Goal: Find specific page/section: Find specific page/section

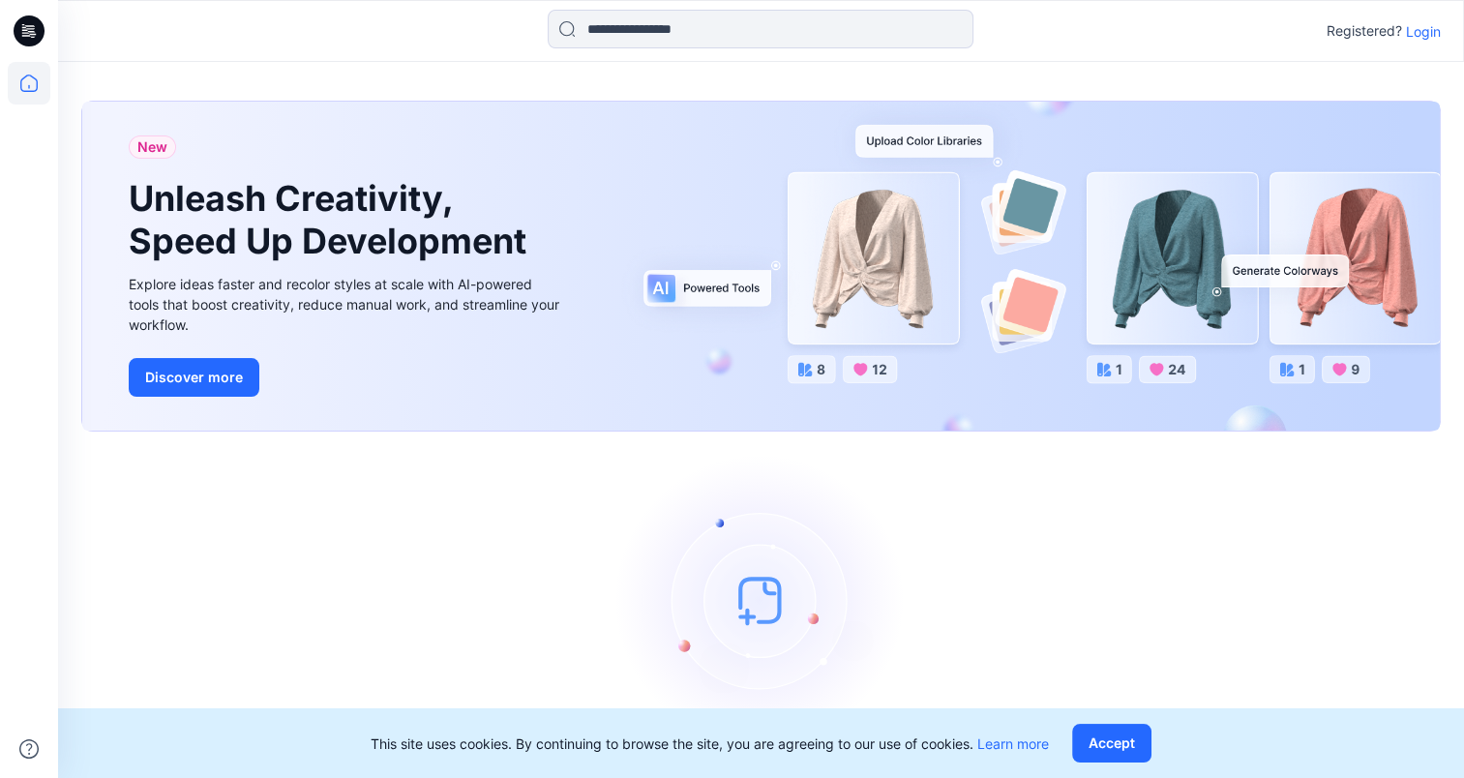
click at [1421, 29] on p "Login" at bounding box center [1423, 31] width 35 height 20
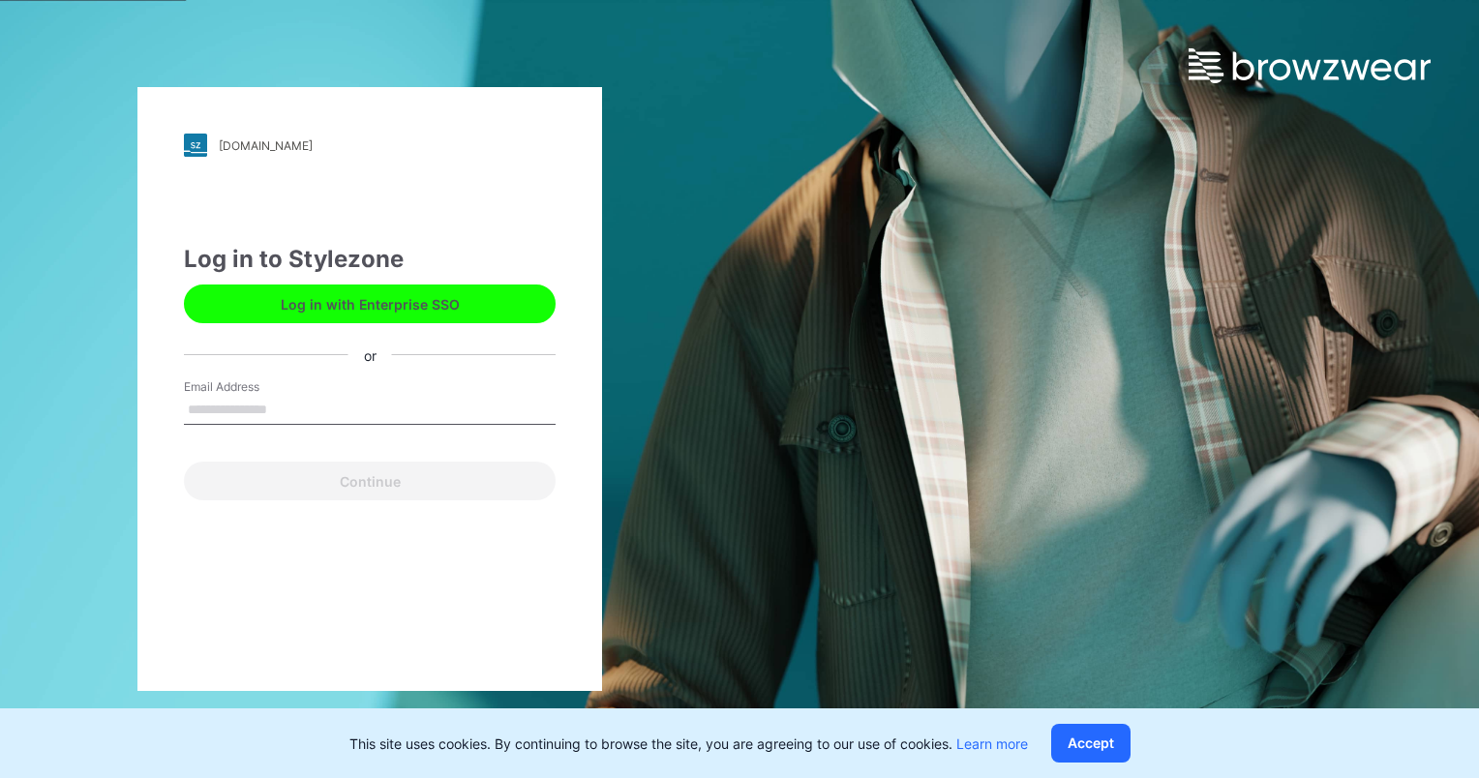
click at [298, 402] on input "Email Address" at bounding box center [370, 410] width 372 height 29
type input "**********"
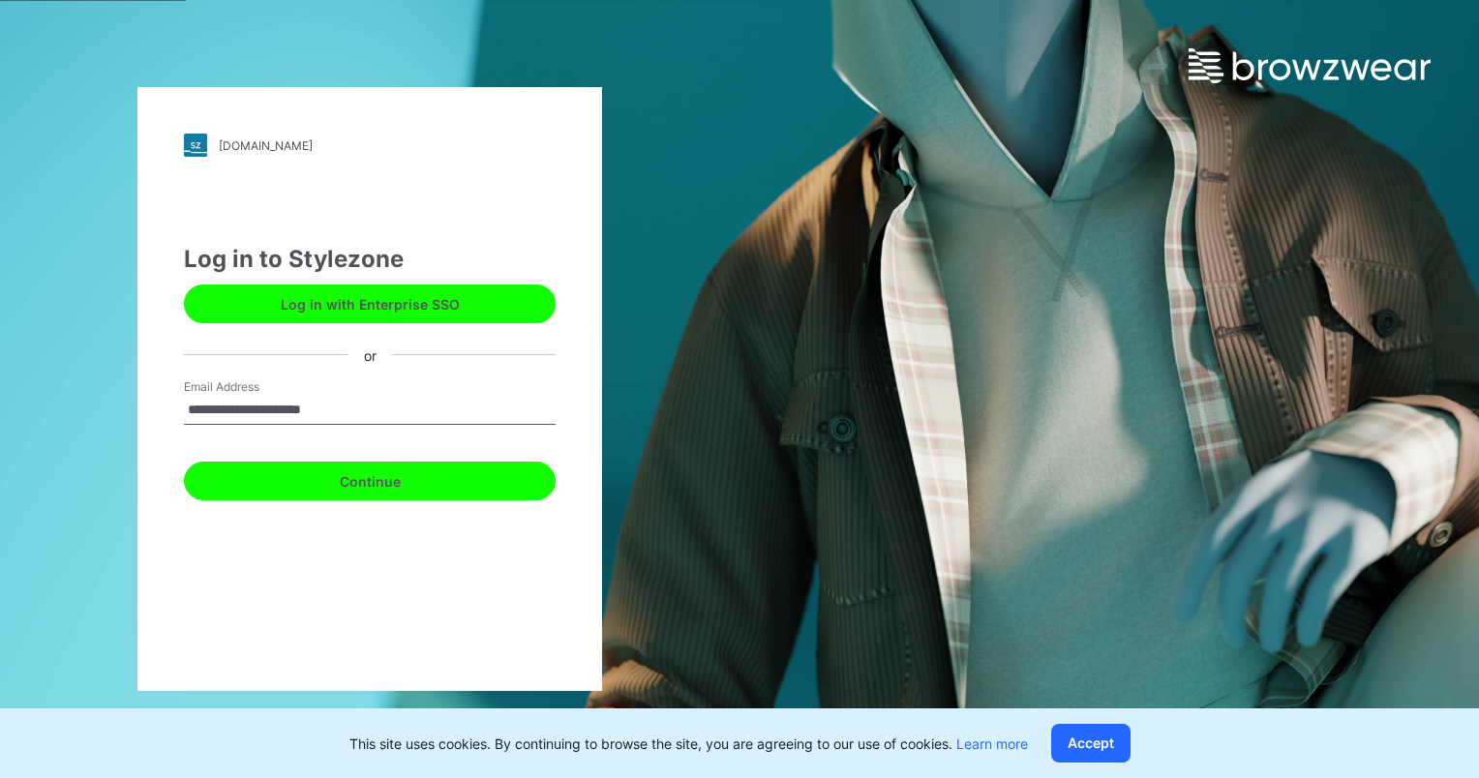
drag, startPoint x: 336, startPoint y: 490, endPoint x: 391, endPoint y: 496, distance: 55.6
click at [337, 490] on button "Continue" at bounding box center [370, 481] width 372 height 39
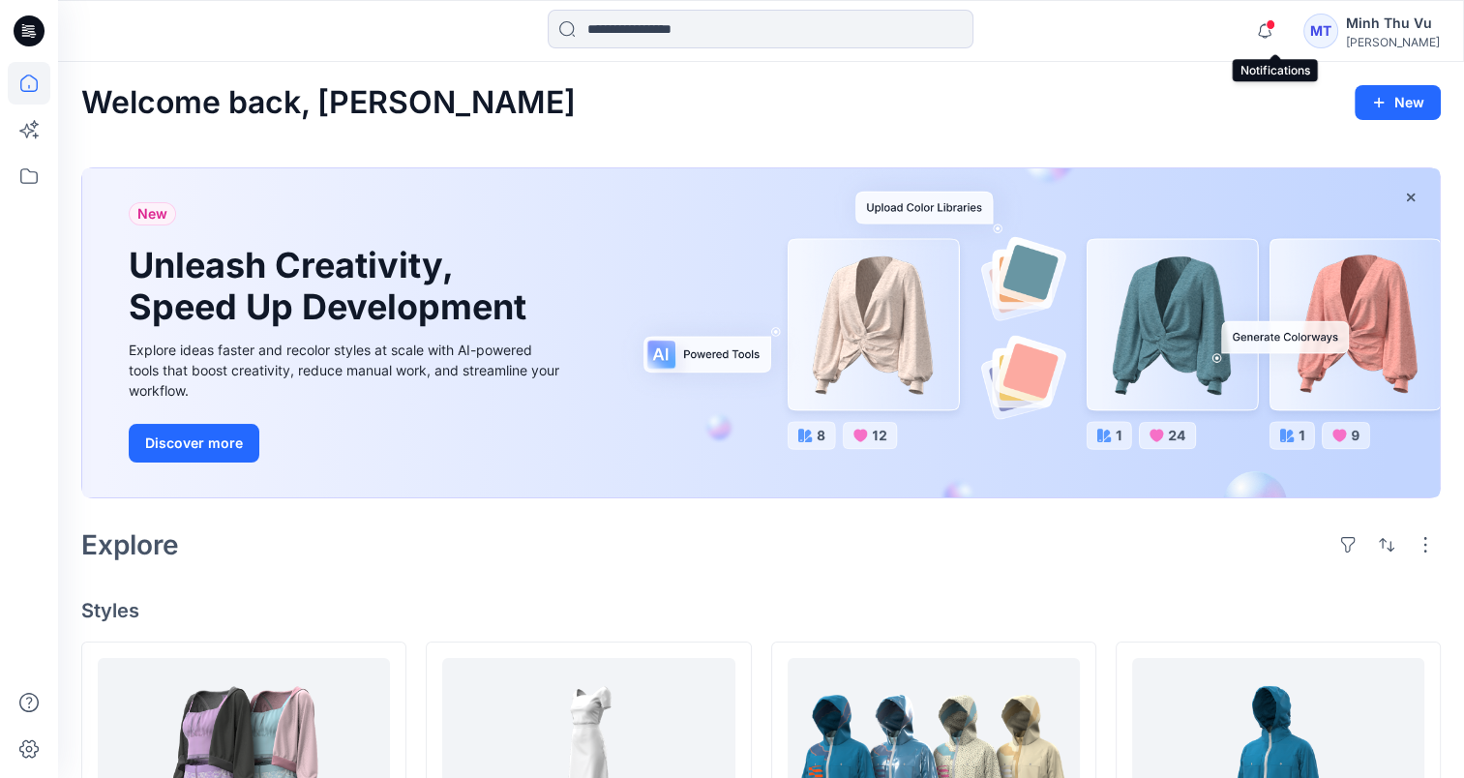
click at [1275, 21] on span at bounding box center [1271, 24] width 10 height 11
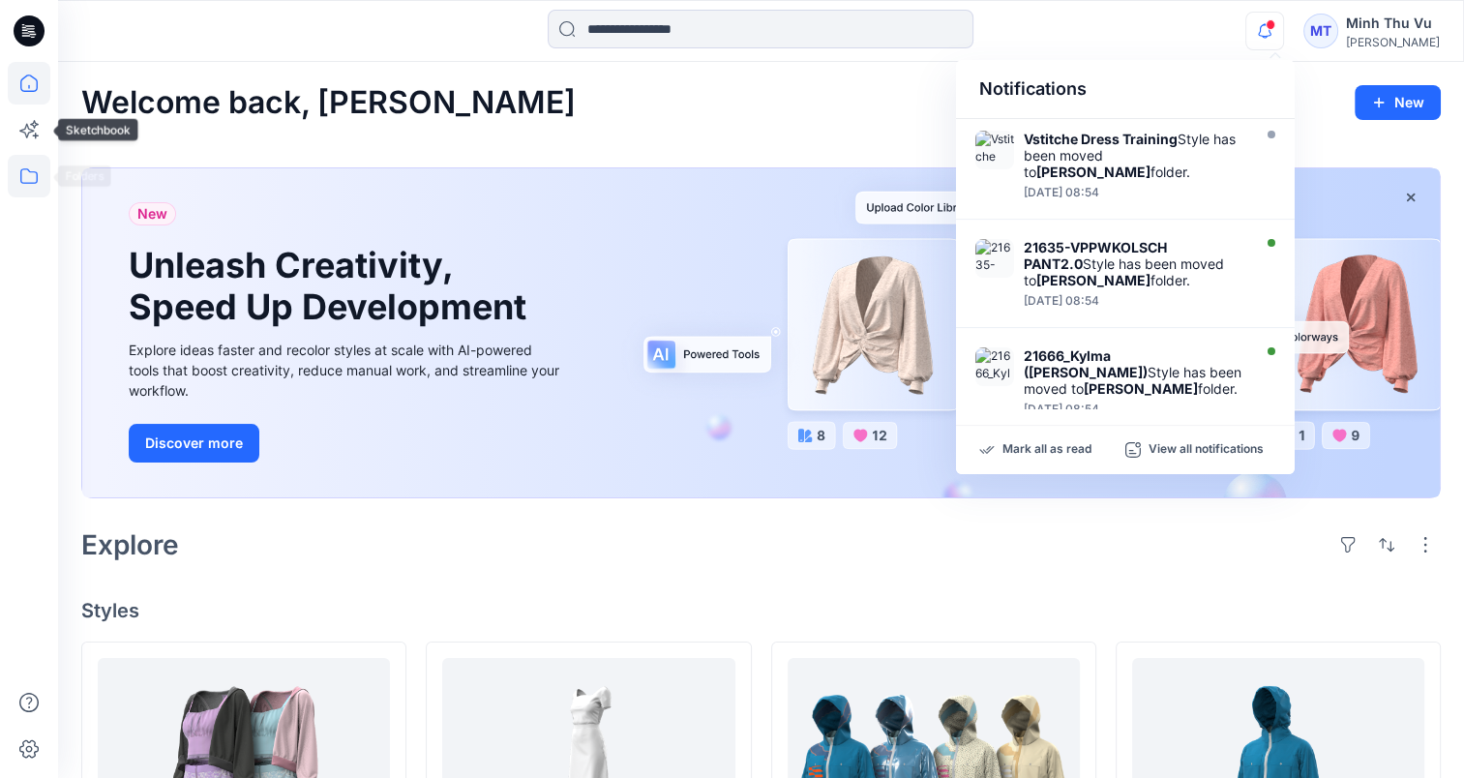
click at [25, 175] on icon at bounding box center [29, 176] width 43 height 43
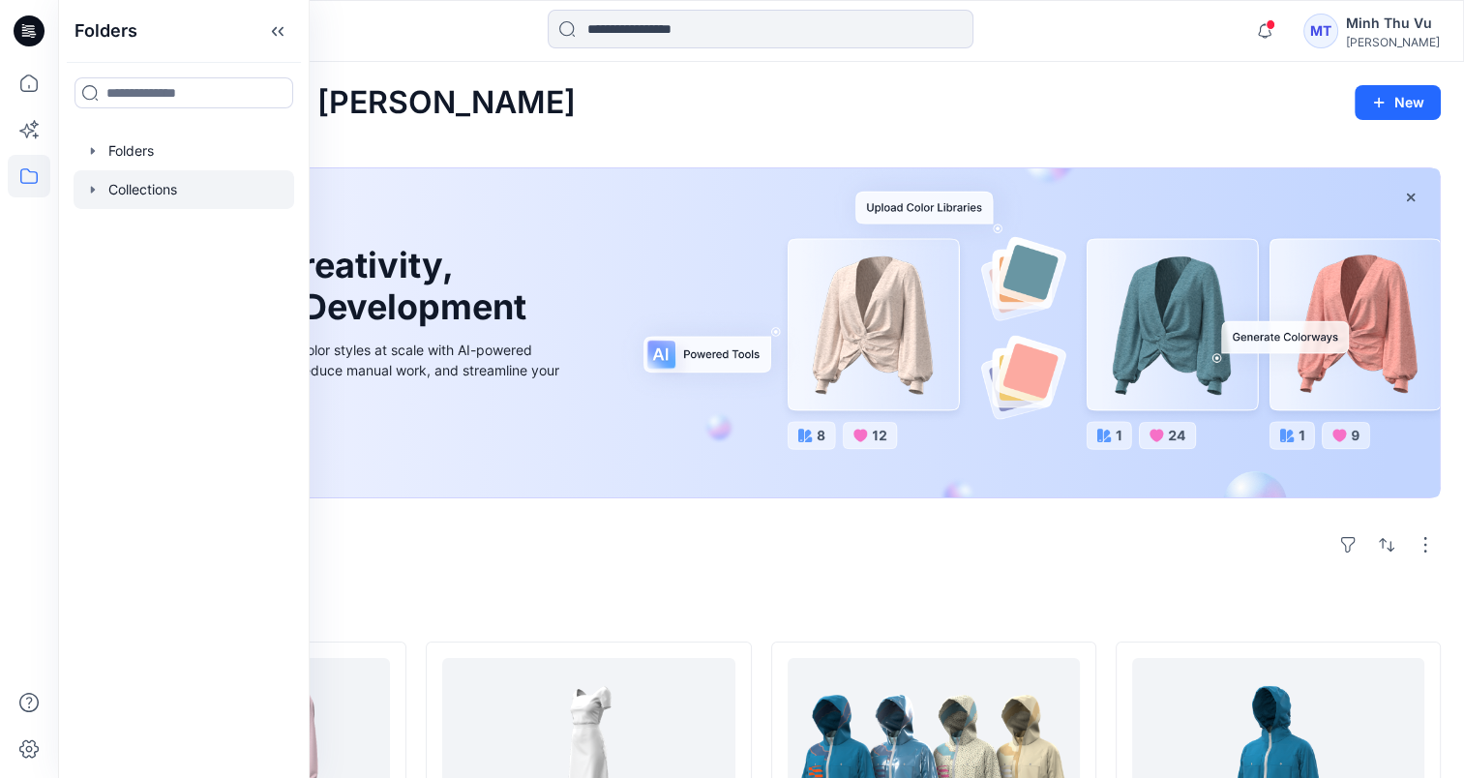
click at [198, 180] on div at bounding box center [184, 189] width 221 height 39
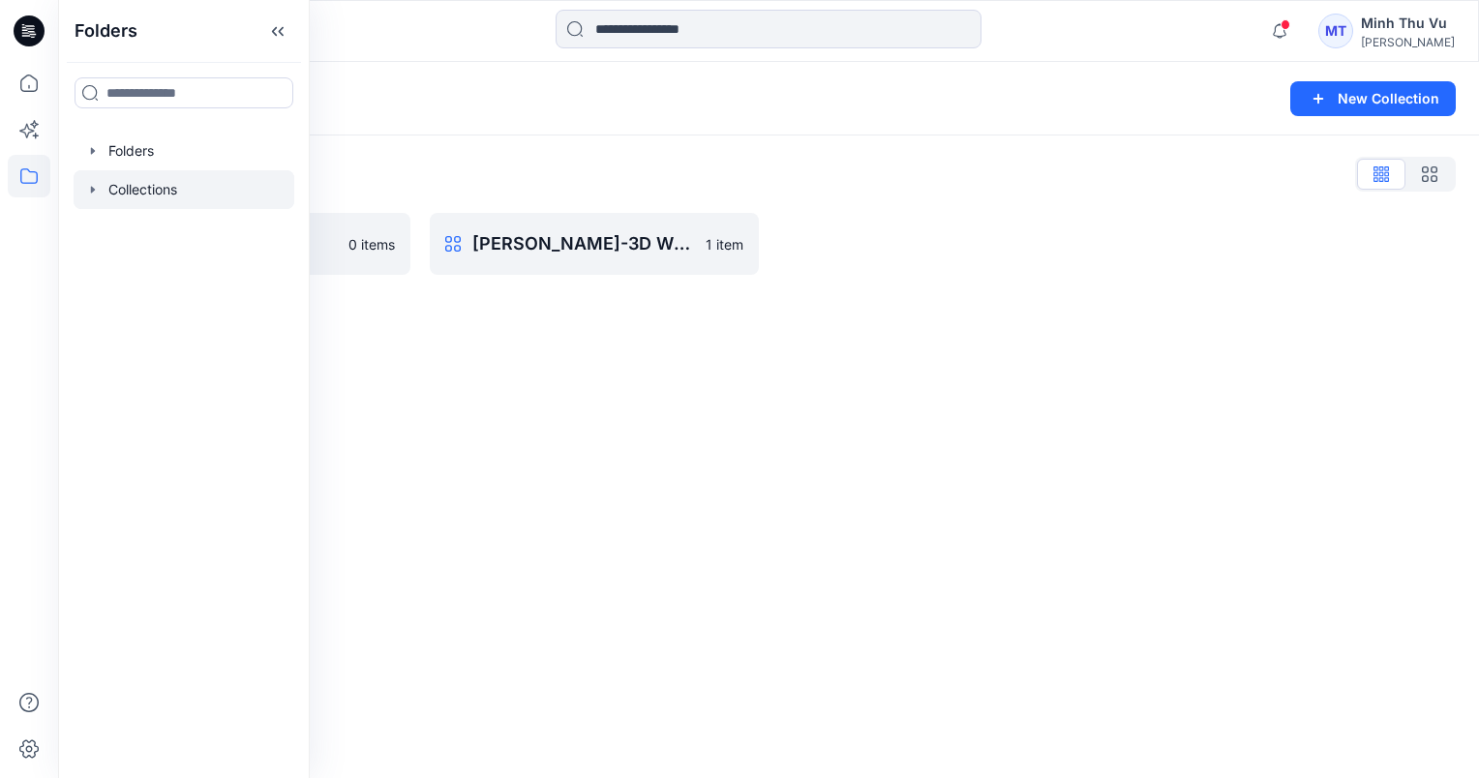
click at [375, 309] on div "Collections New Collection Collections List OL 0 items [PERSON_NAME]-3D WORK 1 …" at bounding box center [768, 420] width 1421 height 716
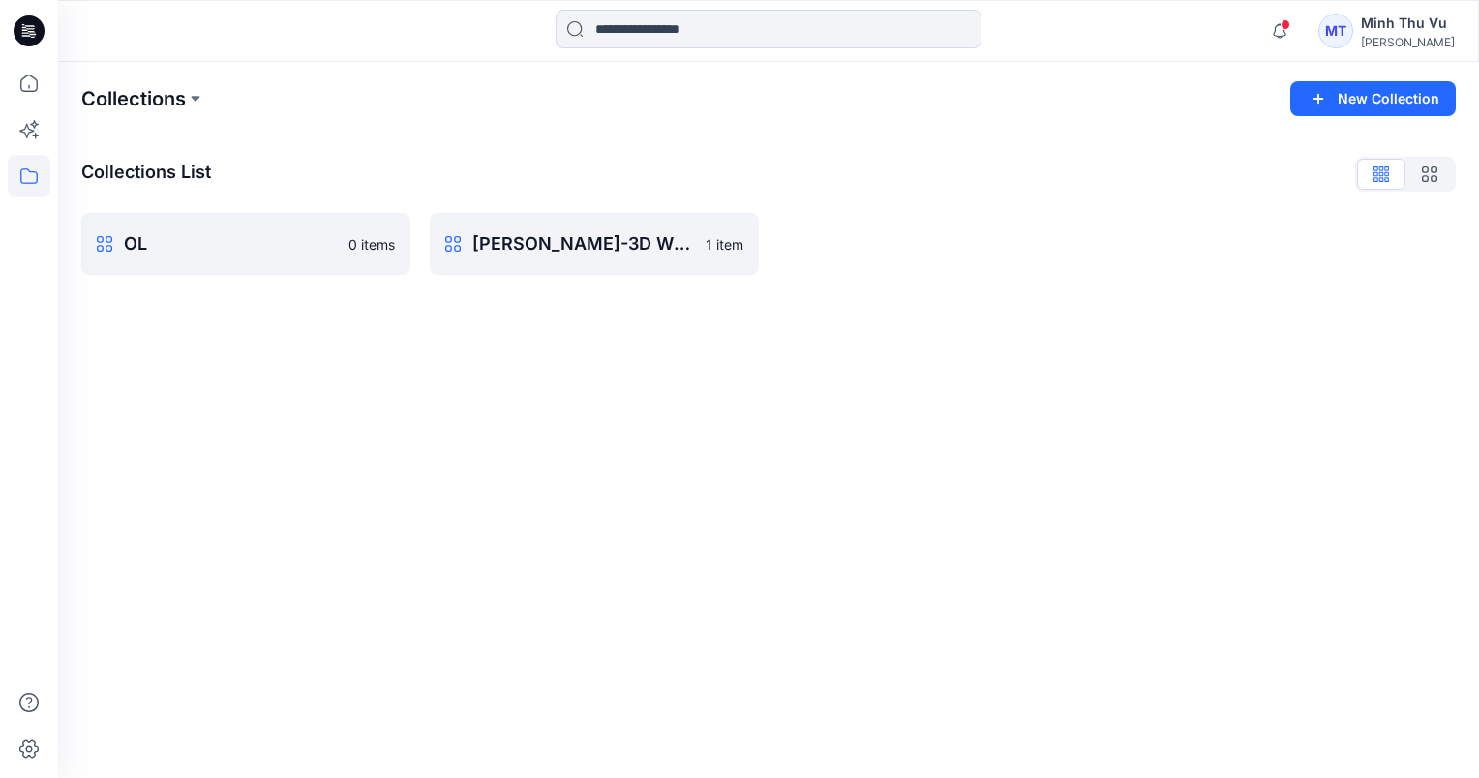
click at [163, 101] on p "Collections" at bounding box center [133, 98] width 105 height 27
drag, startPoint x: 19, startPoint y: 178, endPoint x: 31, endPoint y: 190, distance: 16.4
click at [19, 179] on icon at bounding box center [29, 176] width 43 height 43
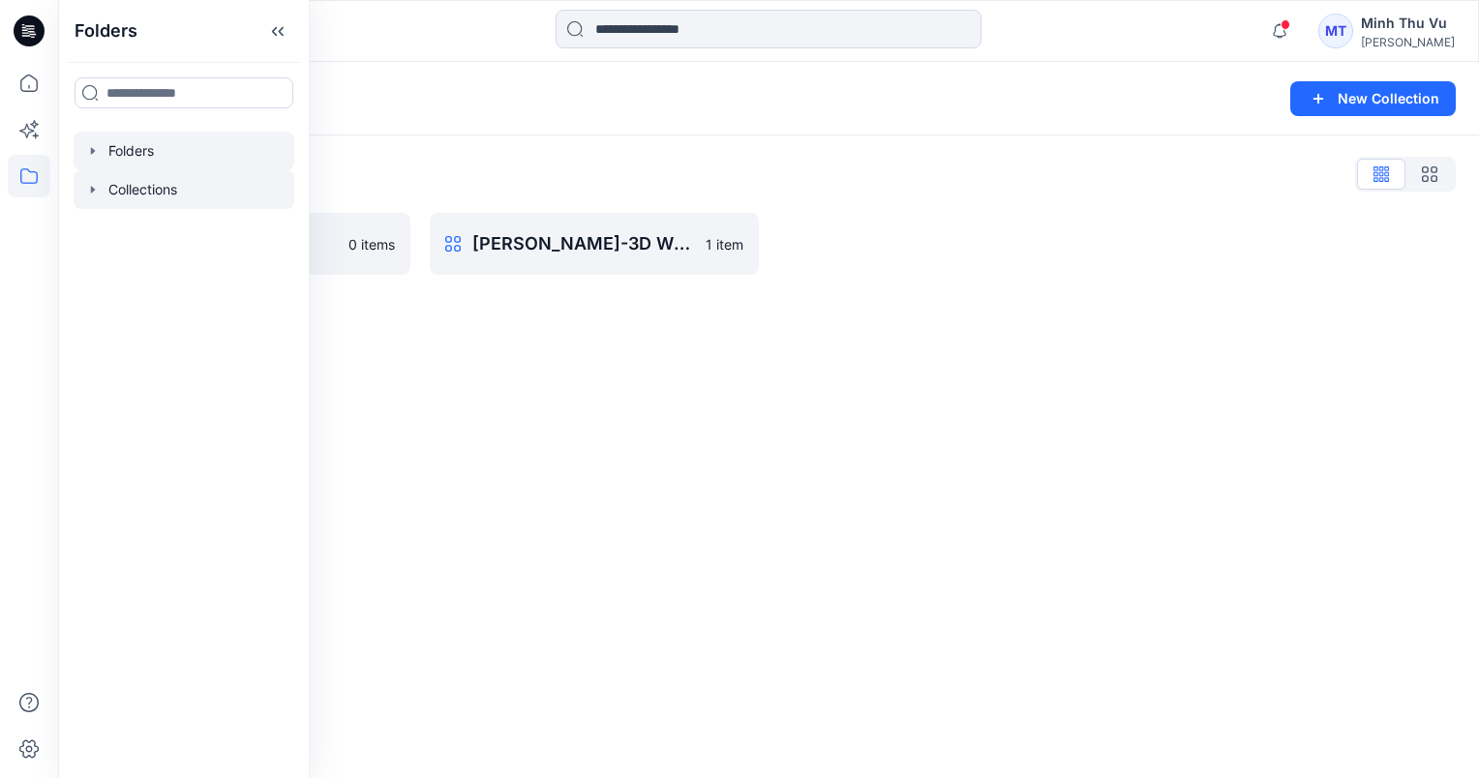
click at [124, 154] on div at bounding box center [184, 151] width 221 height 39
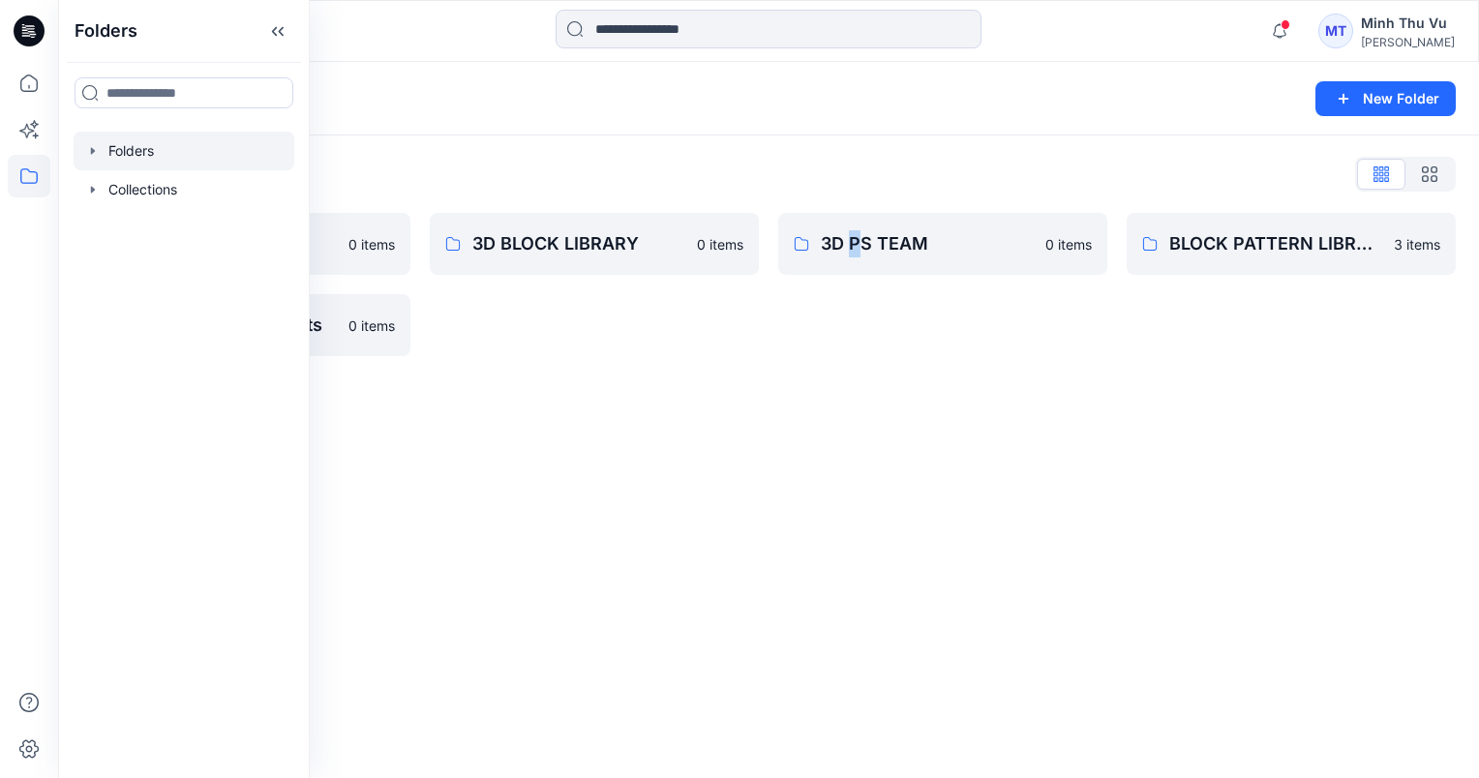
click at [854, 511] on div "Folders New Folder Folders List 3D 0 items Musto Seasonal Assets 0 items 3D BLO…" at bounding box center [768, 420] width 1421 height 716
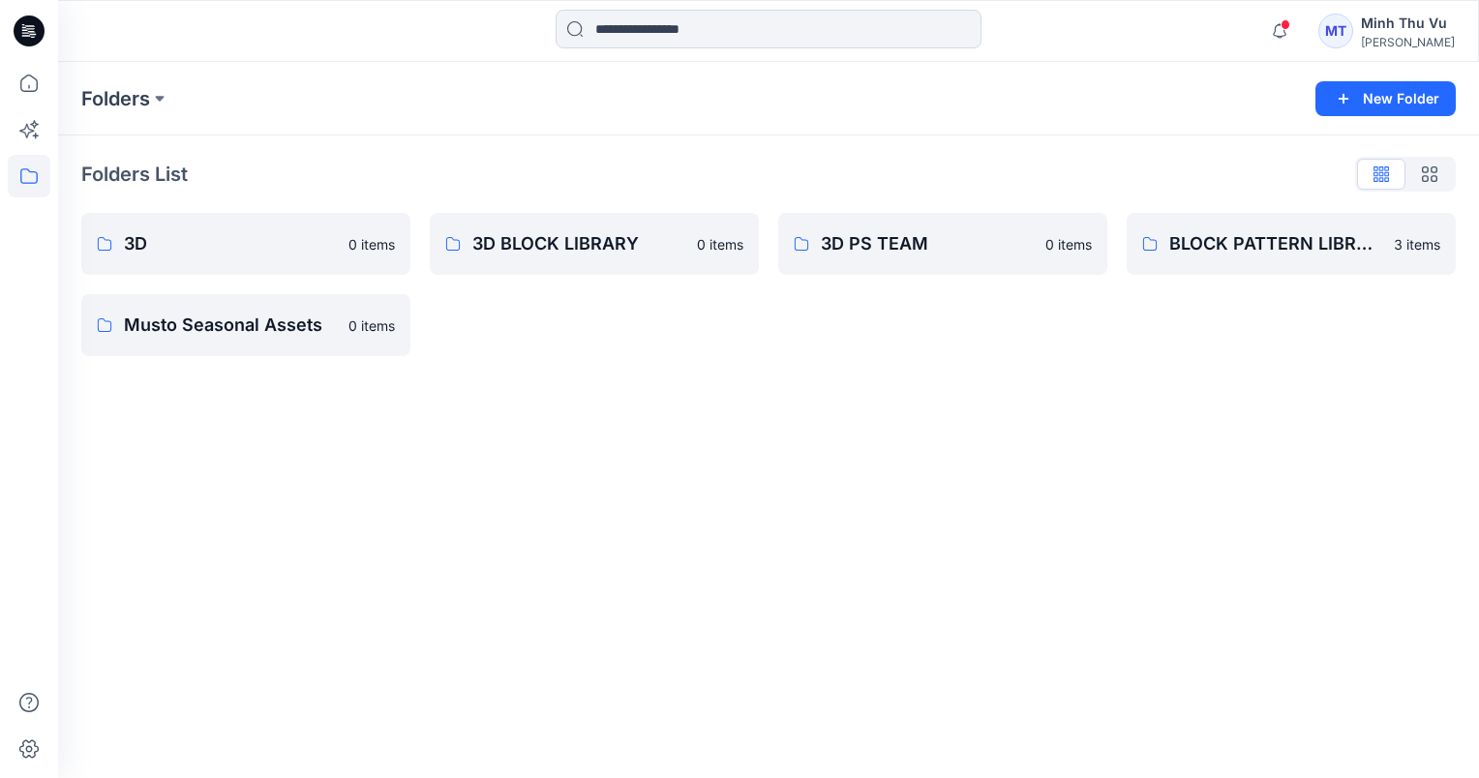
drag, startPoint x: 854, startPoint y: 511, endPoint x: 988, endPoint y: 289, distance: 259.2
click at [988, 289] on div "3D PS TEAM 0 items" at bounding box center [942, 284] width 329 height 143
click at [937, 232] on p "3D PS TEAM" at bounding box center [941, 243] width 240 height 27
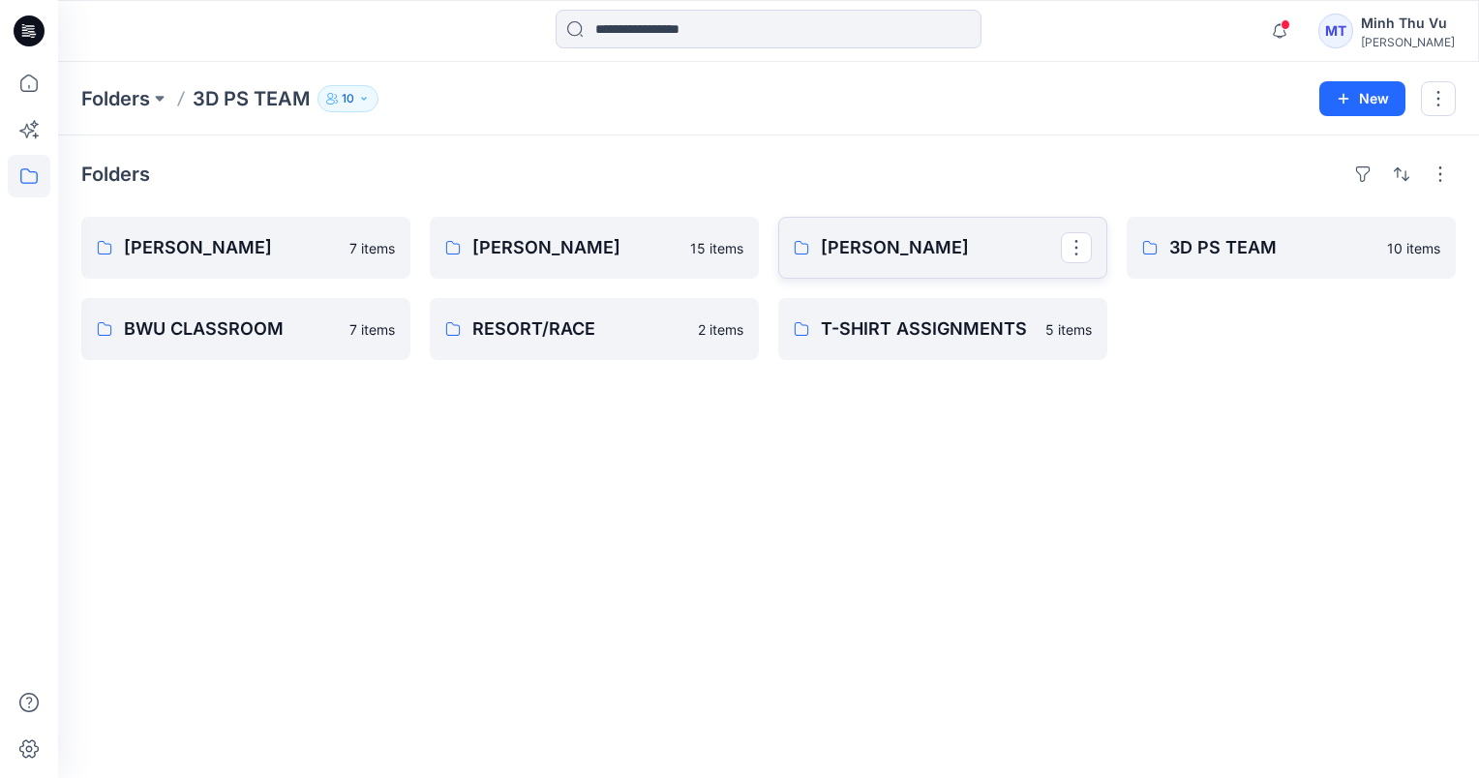
click at [956, 242] on p "[PERSON_NAME]" at bounding box center [941, 247] width 240 height 27
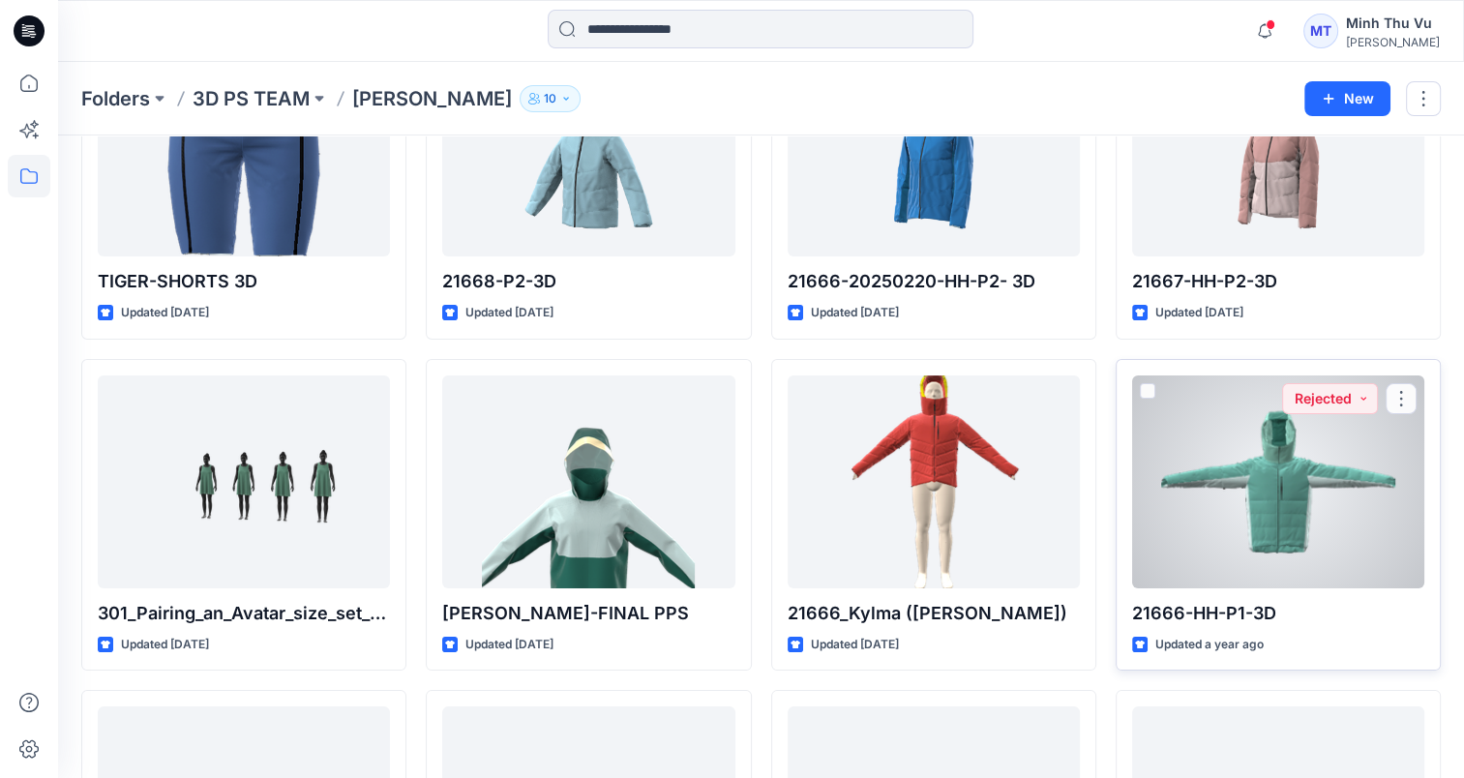
scroll to position [290, 0]
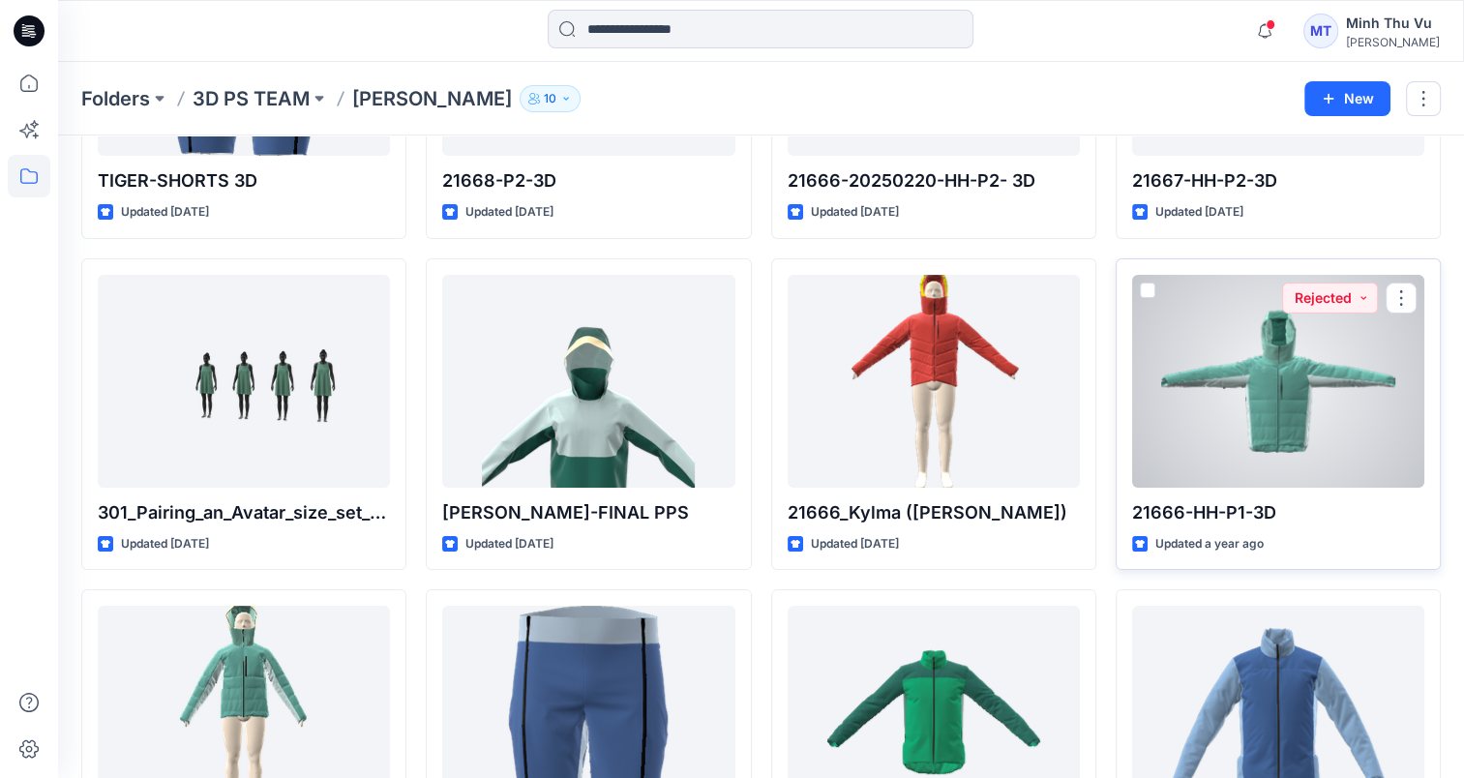
click at [1285, 409] on div at bounding box center [1278, 381] width 292 height 213
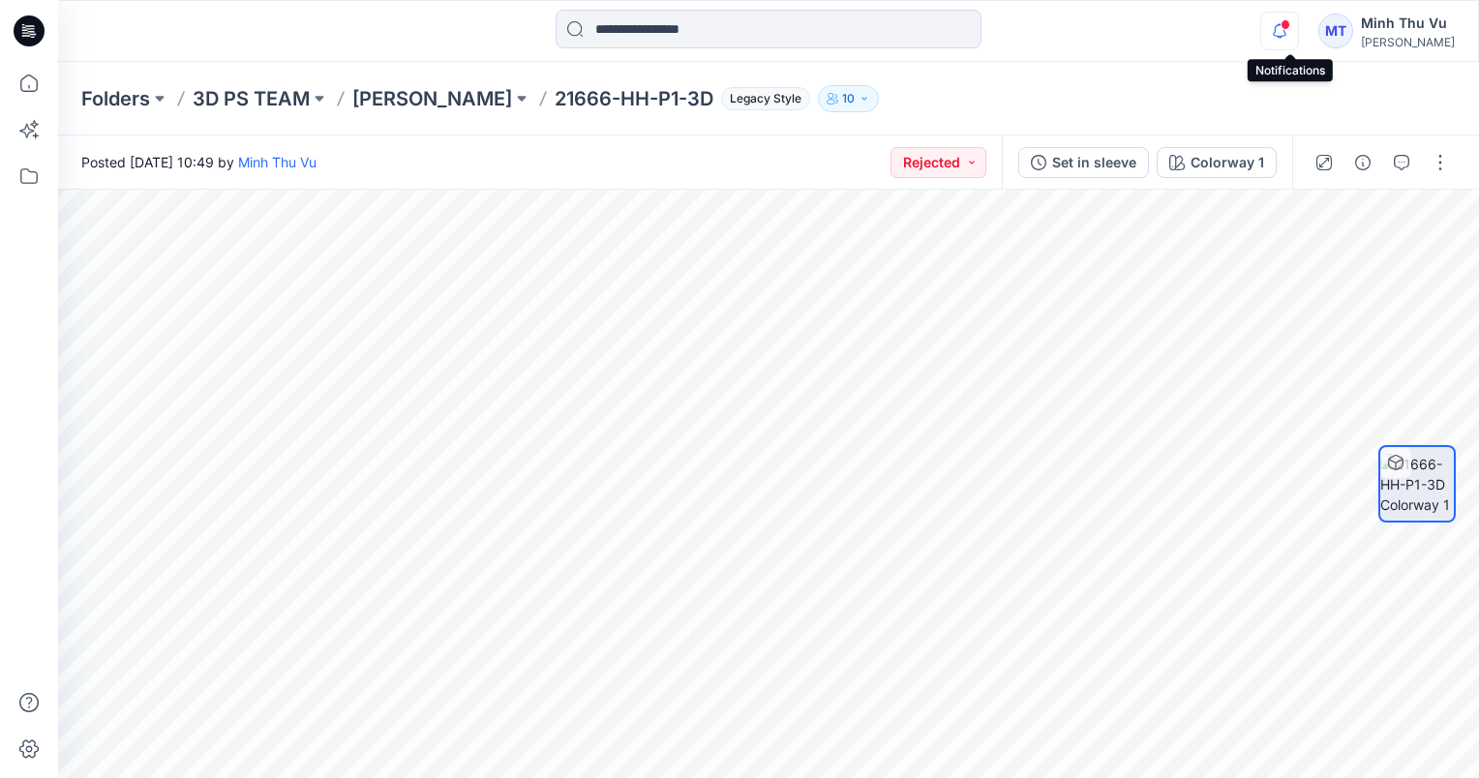
click at [1281, 27] on icon "button" at bounding box center [1279, 31] width 37 height 39
click at [377, 100] on p "[PERSON_NAME]" at bounding box center [432, 98] width 160 height 27
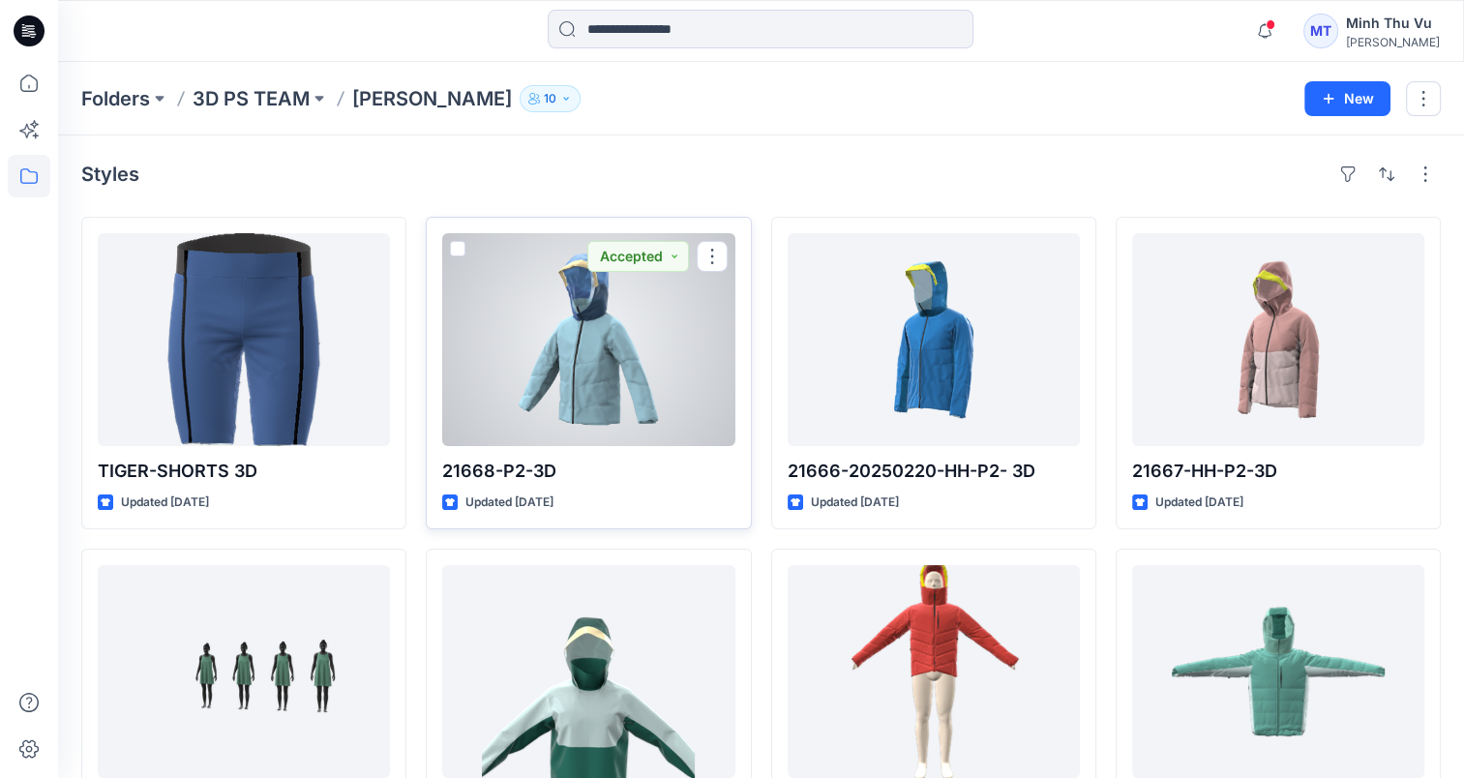
click at [618, 391] on div at bounding box center [588, 339] width 292 height 213
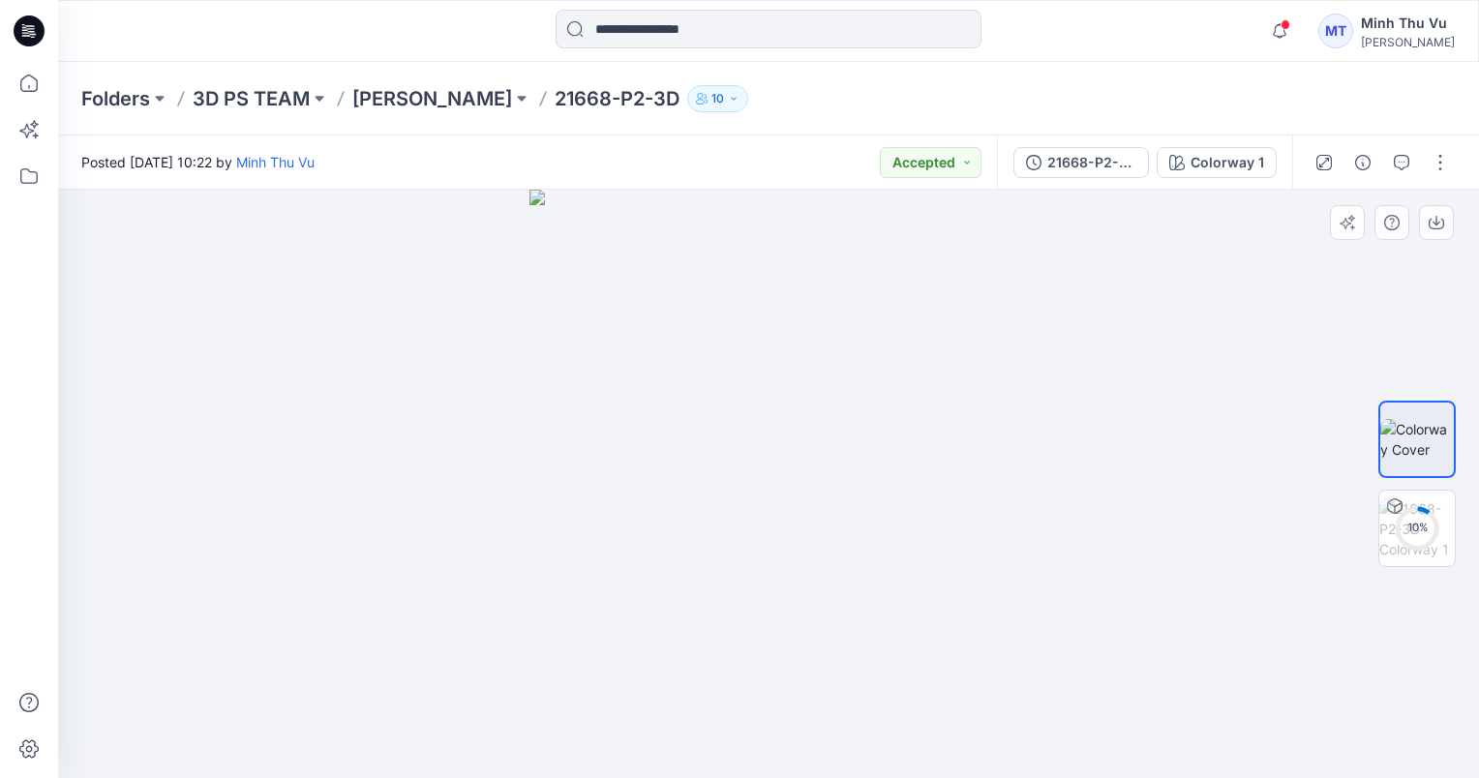
drag, startPoint x: 956, startPoint y: 459, endPoint x: 724, endPoint y: 476, distance: 232.9
click at [724, 476] on img at bounding box center [768, 484] width 478 height 588
drag, startPoint x: 925, startPoint y: 510, endPoint x: 813, endPoint y: 486, distance: 114.8
click at [836, 510] on img at bounding box center [768, 484] width 478 height 588
click at [367, 100] on p "[PERSON_NAME]" at bounding box center [432, 98] width 160 height 27
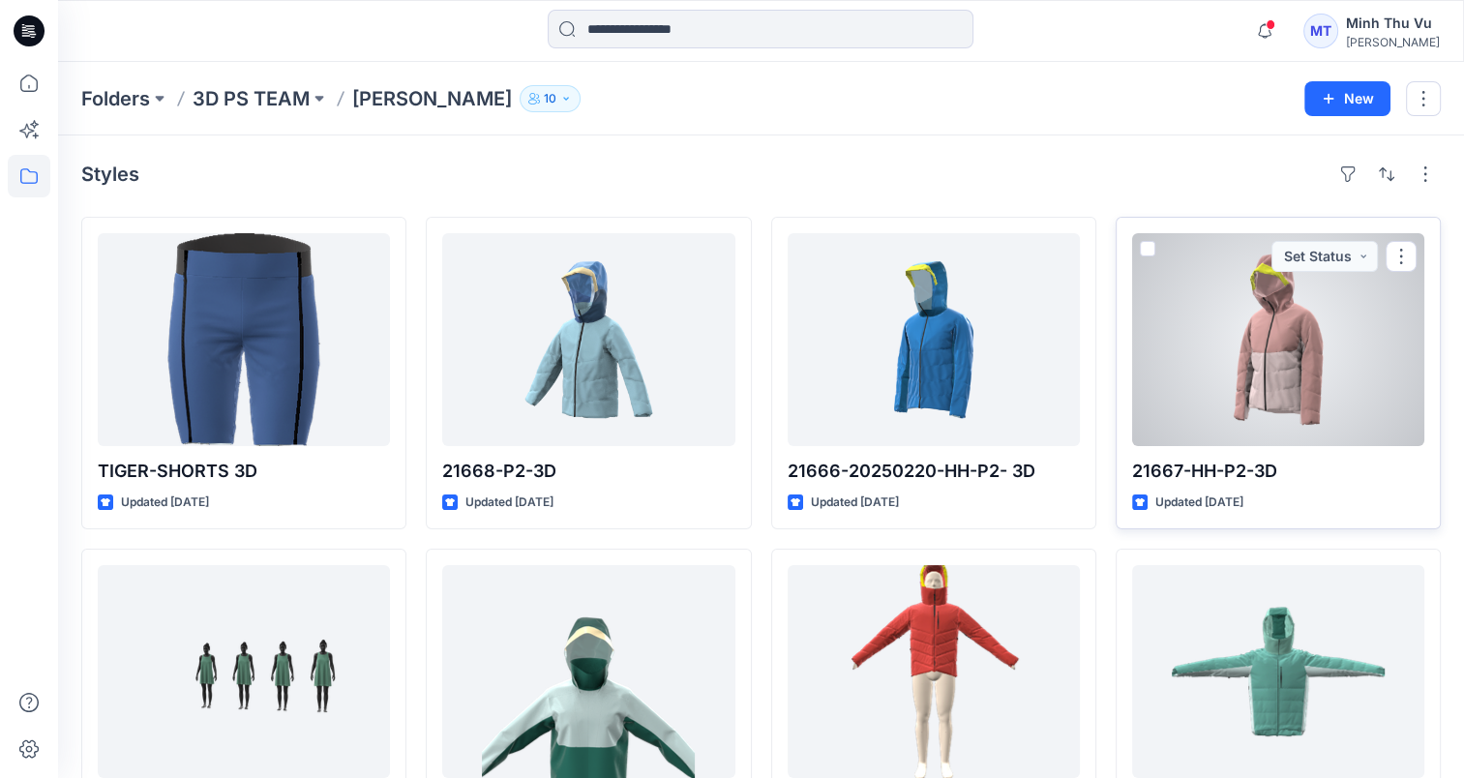
click at [1287, 333] on div at bounding box center [1278, 339] width 292 height 213
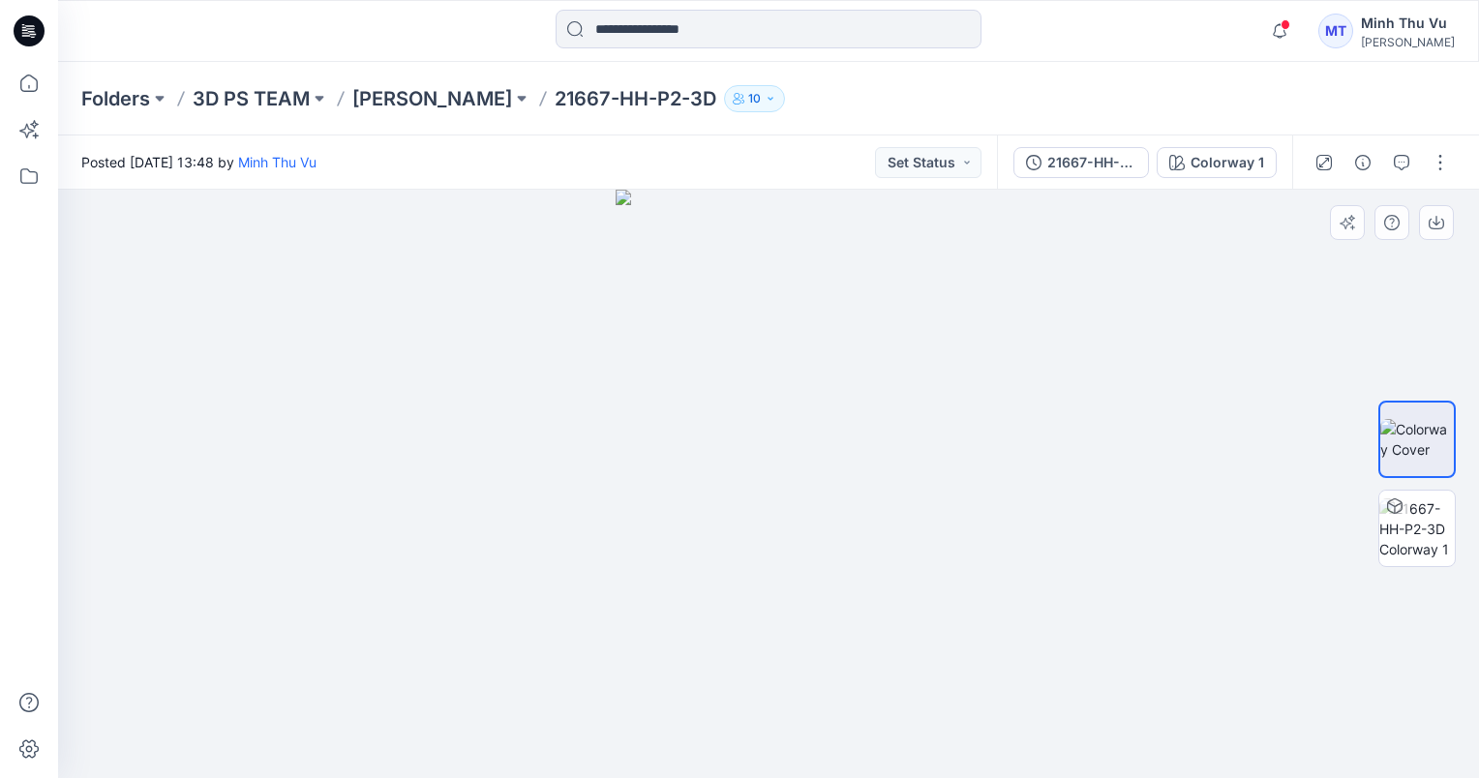
drag, startPoint x: 822, startPoint y: 481, endPoint x: 705, endPoint y: 509, distance: 120.4
click at [658, 496] on img at bounding box center [767, 484] width 305 height 588
drag, startPoint x: 875, startPoint y: 523, endPoint x: 692, endPoint y: 544, distance: 184.1
click at [692, 544] on img at bounding box center [768, 398] width 402 height 760
drag, startPoint x: 689, startPoint y: 544, endPoint x: 973, endPoint y: 534, distance: 283.7
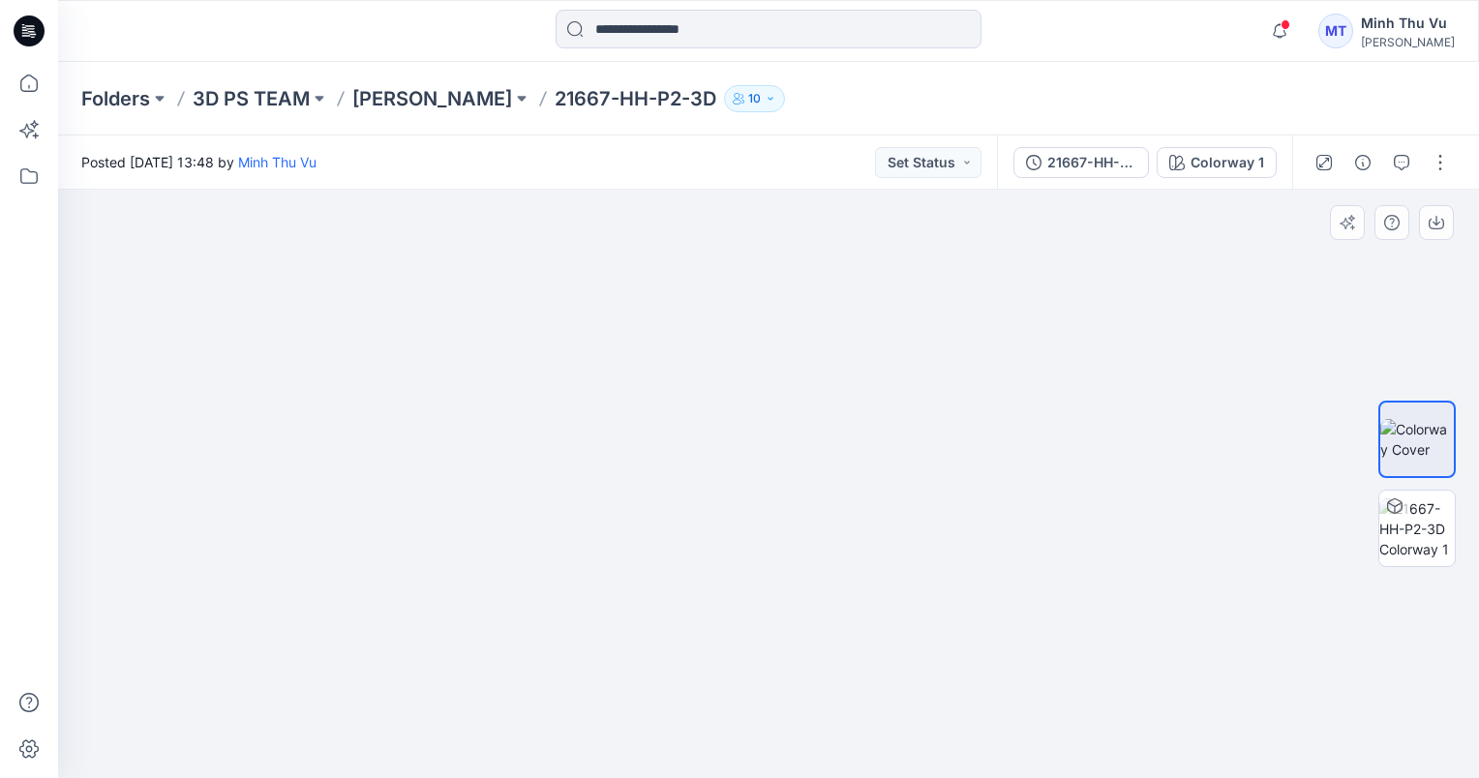
click at [973, 534] on div at bounding box center [768, 484] width 1421 height 588
click at [890, 318] on img at bounding box center [768, 463] width 329 height 630
drag, startPoint x: 992, startPoint y: 458, endPoint x: 958, endPoint y: 468, distance: 35.5
click at [959, 463] on div at bounding box center [768, 484] width 1421 height 588
drag, startPoint x: 796, startPoint y: 511, endPoint x: 869, endPoint y: 515, distance: 72.7
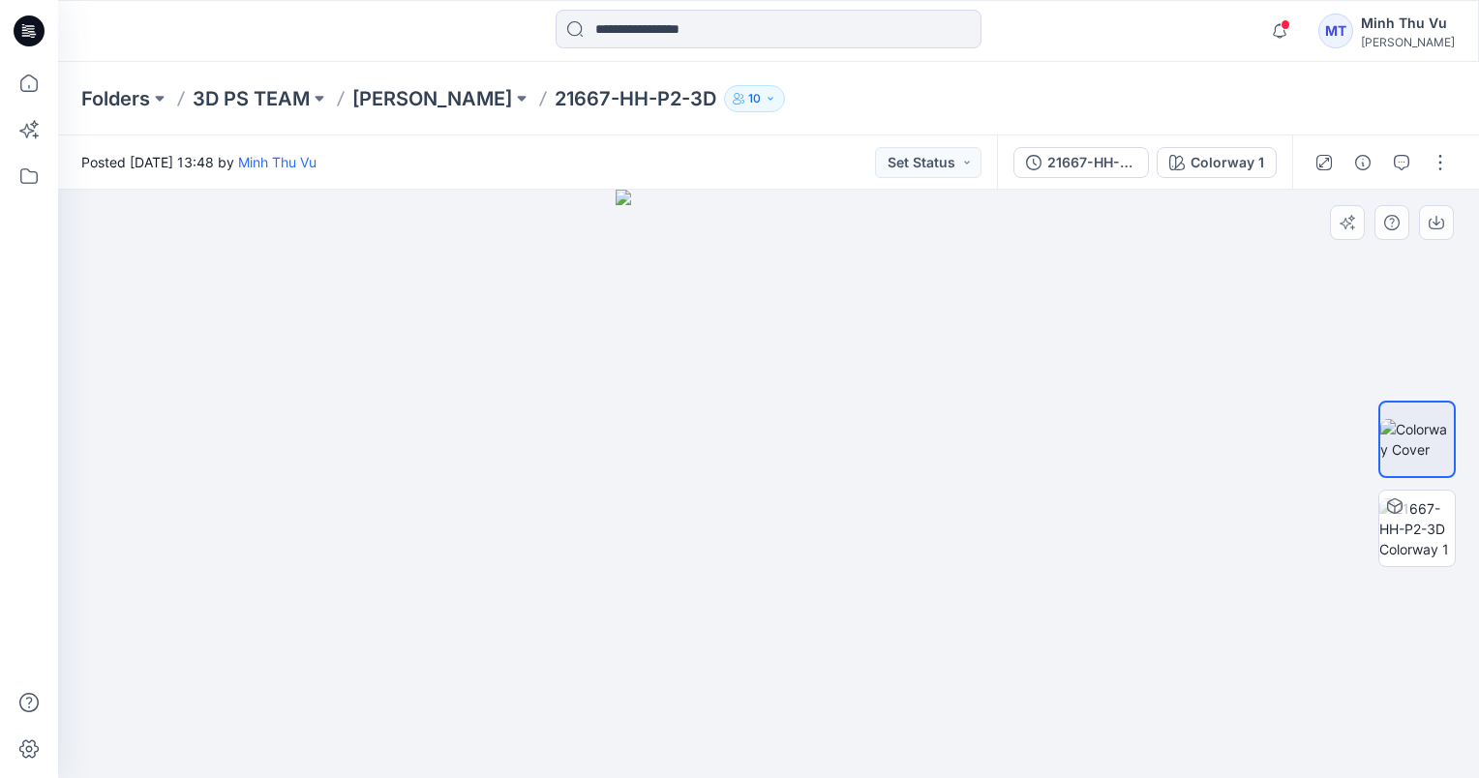
click at [724, 515] on img at bounding box center [767, 484] width 305 height 588
click at [1431, 534] on img at bounding box center [1416, 528] width 75 height 61
